Goal: Task Accomplishment & Management: Complete application form

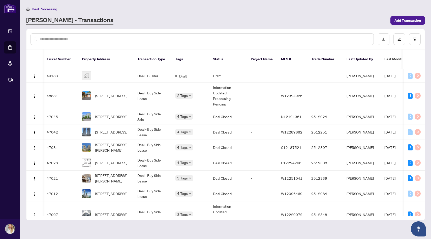
scroll to position [0, 1]
click at [126, 93] on span "[STREET_ADDRESS]" at bounding box center [110, 96] width 32 height 6
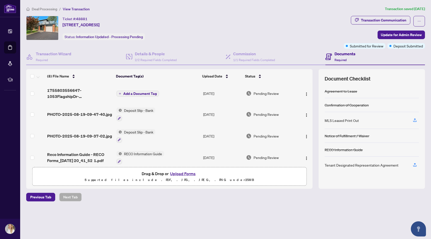
click at [188, 172] on button "Upload Forms" at bounding box center [182, 173] width 28 height 7
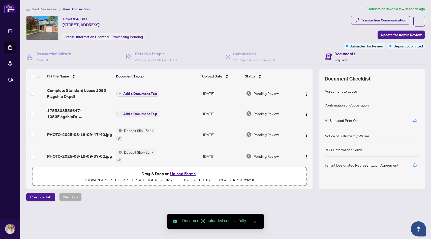
click at [138, 93] on span "Add a Document Tag" at bounding box center [139, 94] width 33 height 4
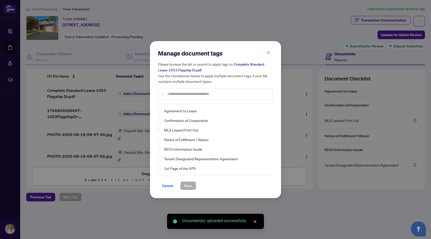
click at [191, 103] on div "Manage document tags Please browse the list or search to apply tags to: Complet…" at bounding box center [215, 76] width 115 height 55
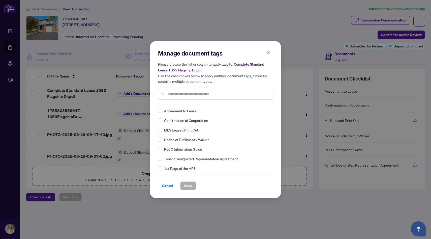
click at [188, 95] on input "text" at bounding box center [217, 94] width 101 height 6
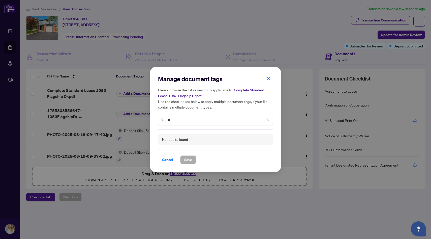
type input "*"
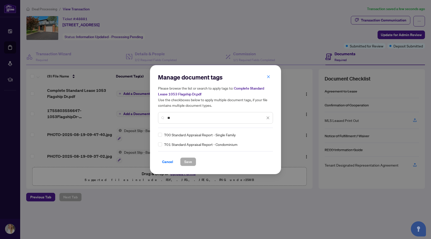
type input "*"
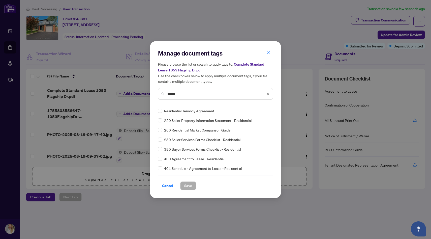
type input "******"
click at [188, 186] on span "Save" at bounding box center [188, 185] width 8 height 8
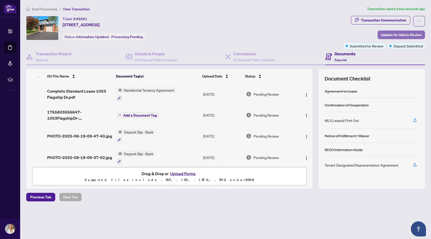
click at [396, 36] on span "Update for Admin Review" at bounding box center [401, 35] width 41 height 8
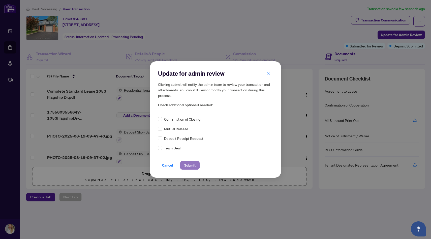
click at [190, 165] on span "Submit" at bounding box center [189, 165] width 11 height 8
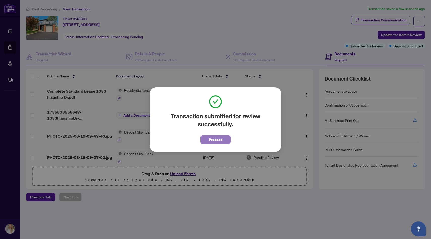
click at [216, 139] on span "Proceed" at bounding box center [215, 139] width 13 height 8
